Goal: Transaction & Acquisition: Purchase product/service

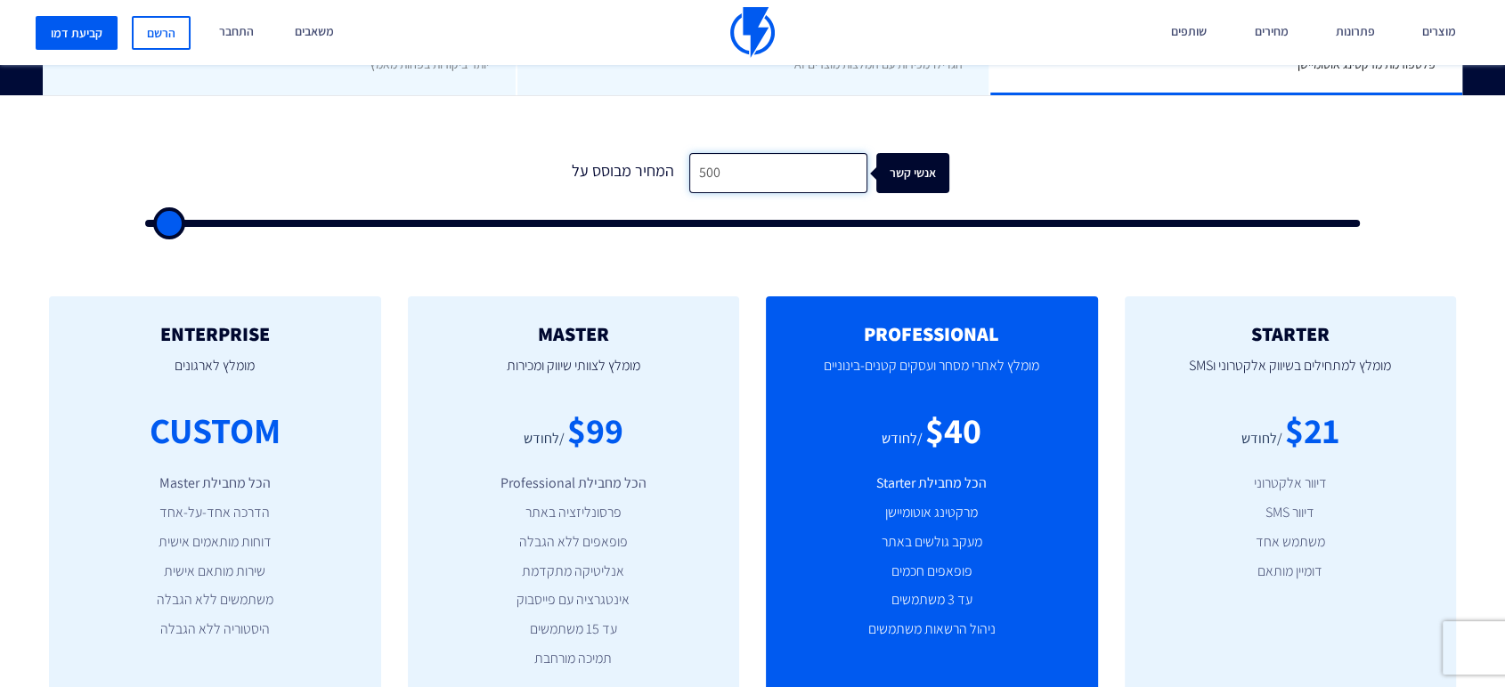
click at [771, 176] on input "500" at bounding box center [778, 173] width 178 height 40
type input "1"
type input "500"
type input "15"
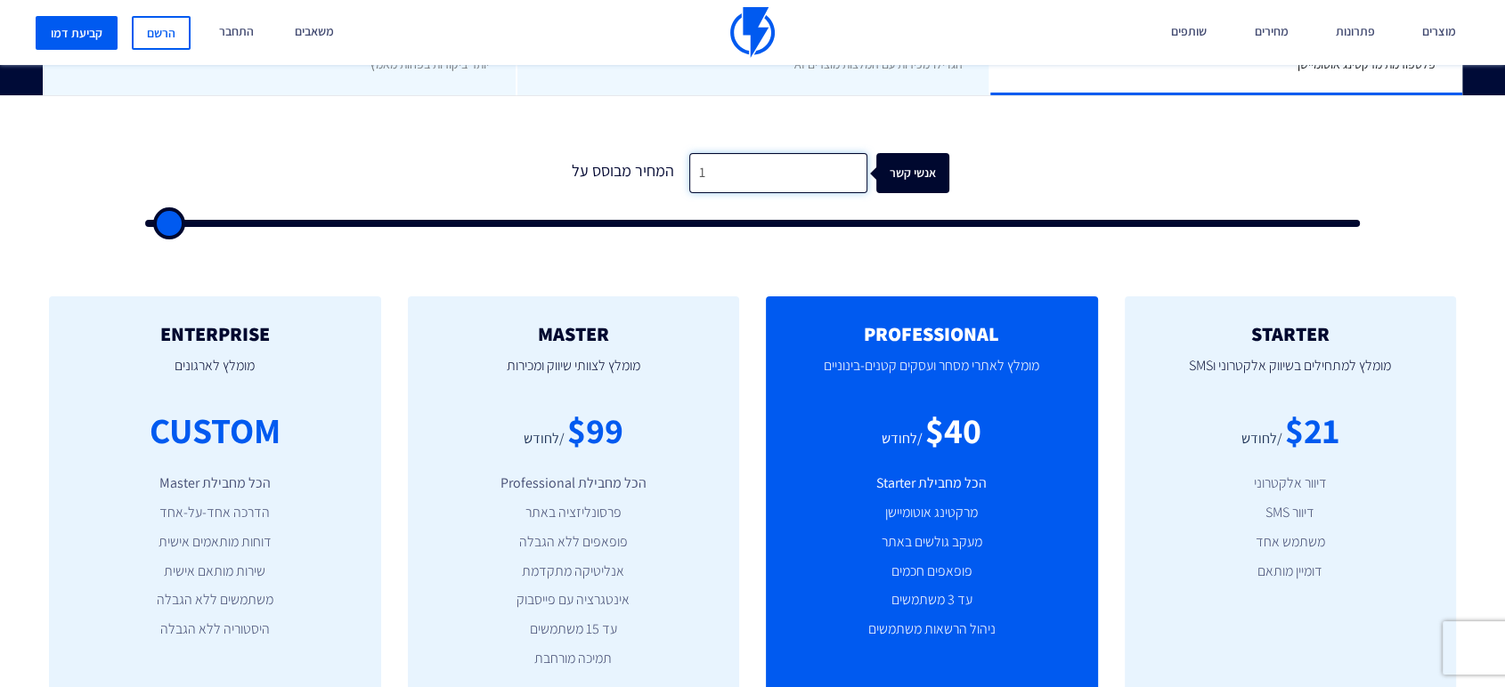
type input "500"
type input "150"
type input "500"
type input "1,500"
type input "1500"
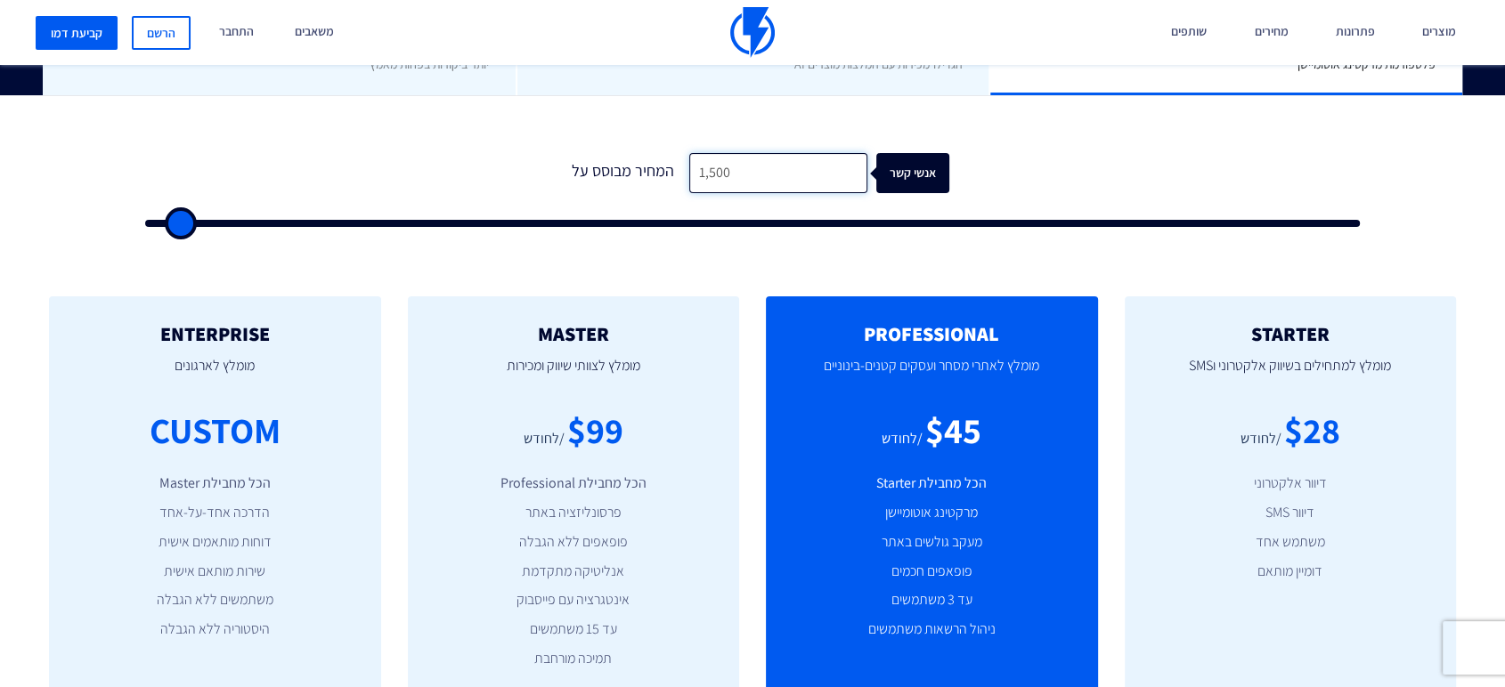
type input "15,000"
type input "15000"
type input "15,000"
